Goal: Transaction & Acquisition: Purchase product/service

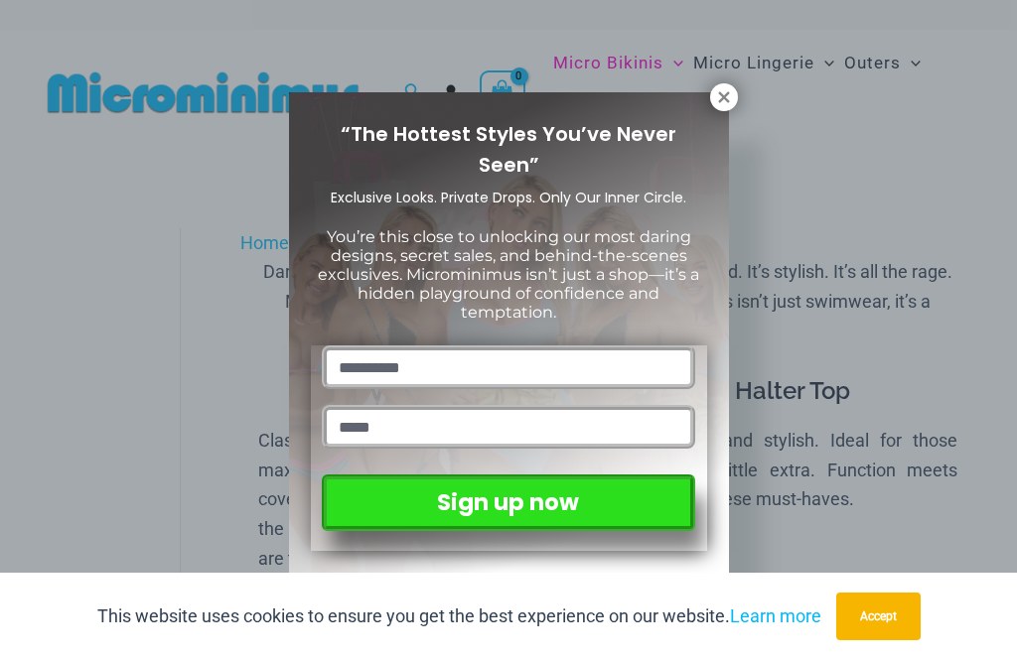
click at [727, 102] on icon at bounding box center [724, 97] width 18 height 18
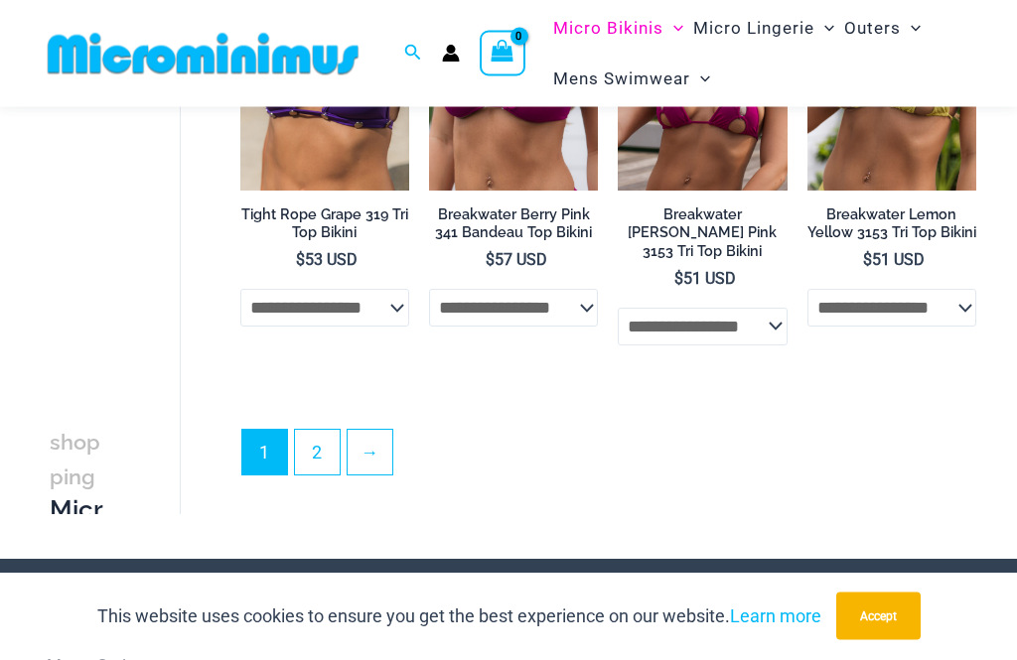
scroll to position [4297, 0]
click at [309, 430] on link "2" at bounding box center [317, 452] width 45 height 45
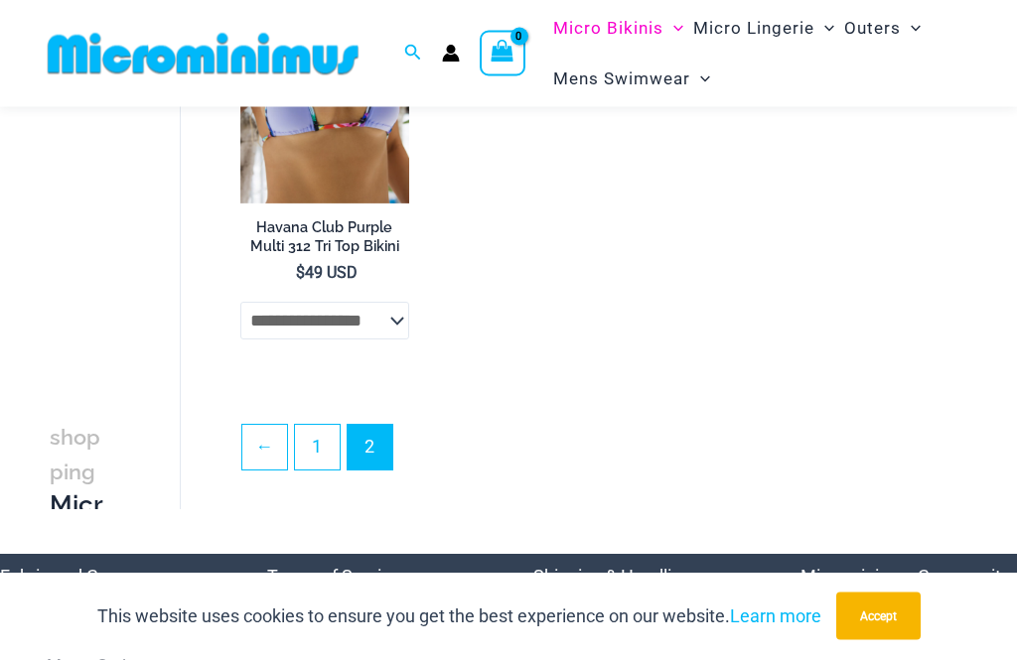
scroll to position [2652, 0]
